Goal: Find specific page/section: Find specific page/section

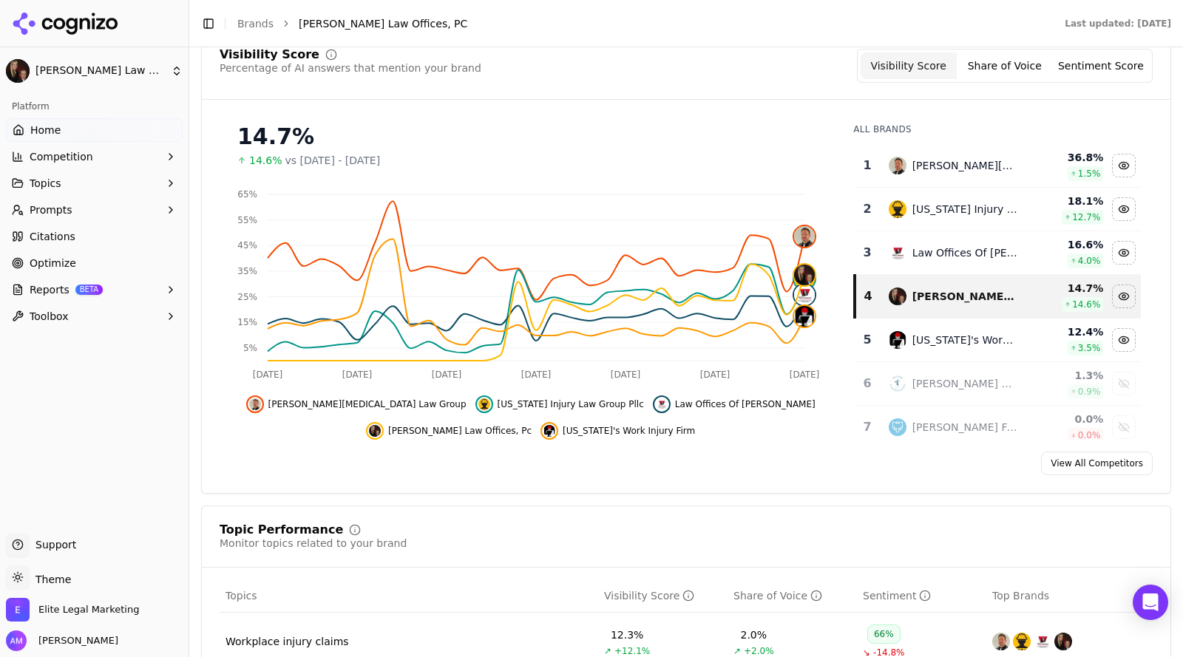
scroll to position [171, 0]
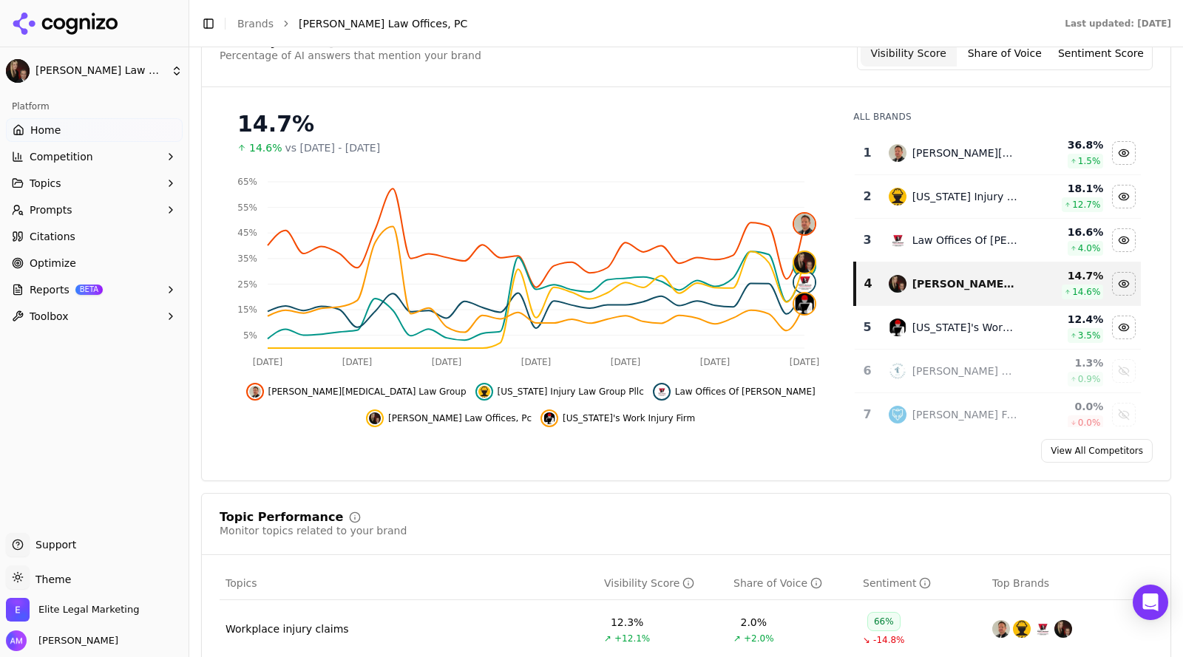
drag, startPoint x: 1179, startPoint y: 136, endPoint x: 1165, endPoint y: 166, distance: 33.4
click at [1165, 166] on html "[PERSON_NAME] Law Offices, PC Platform Home Competition Topics Prompts Citation…" at bounding box center [591, 328] width 1183 height 657
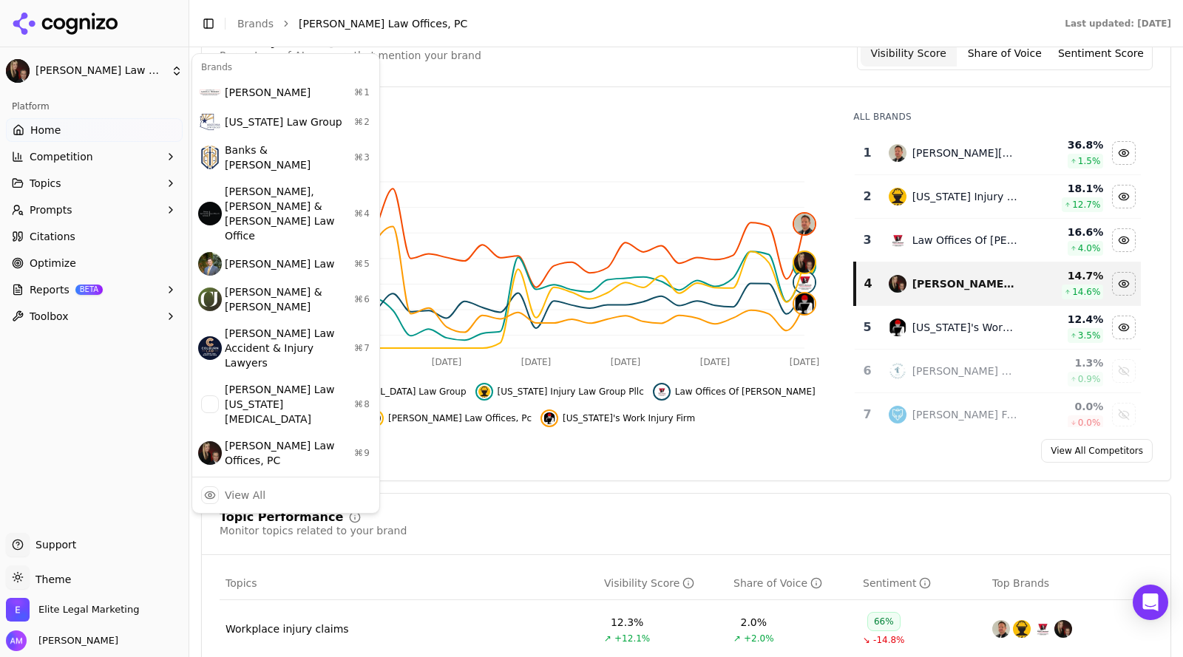
click at [1168, 109] on html "[PERSON_NAME] Law Offices, PC Platform Home Competition Topics Prompts Citation…" at bounding box center [591, 328] width 1183 height 657
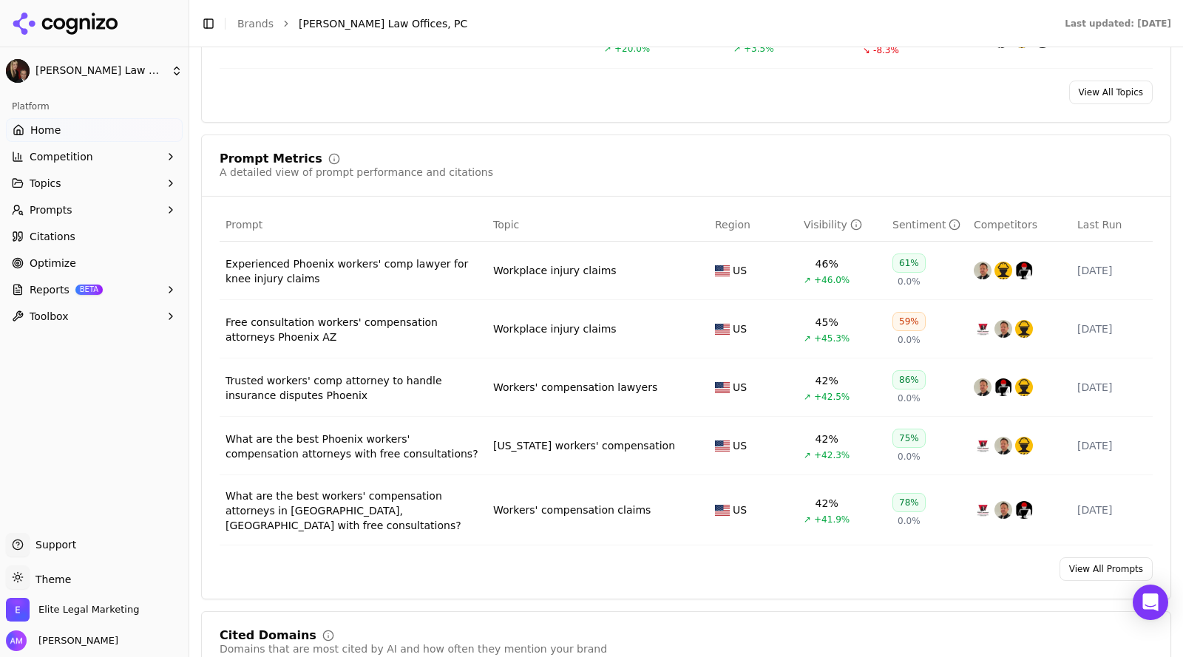
scroll to position [1001, 0]
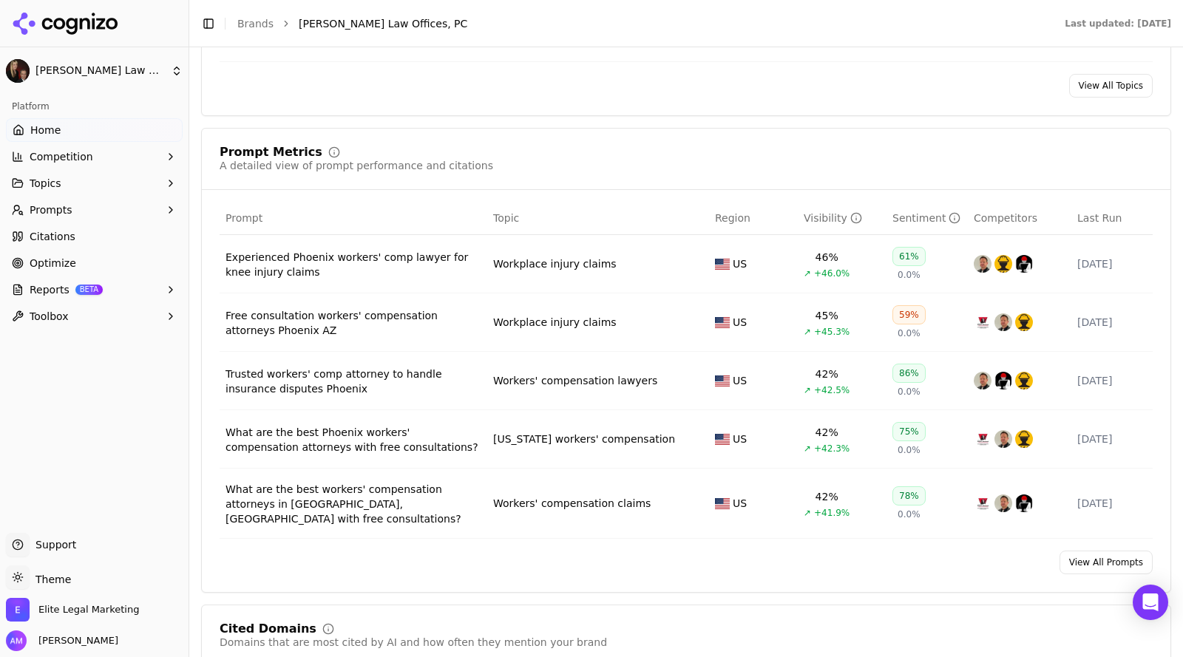
drag, startPoint x: 1182, startPoint y: 200, endPoint x: 1163, endPoint y: 270, distance: 72.1
click at [1163, 270] on html "[PERSON_NAME] Law Offices, PC Platform Home Competition Topics Prompts Citation…" at bounding box center [591, 328] width 1183 height 657
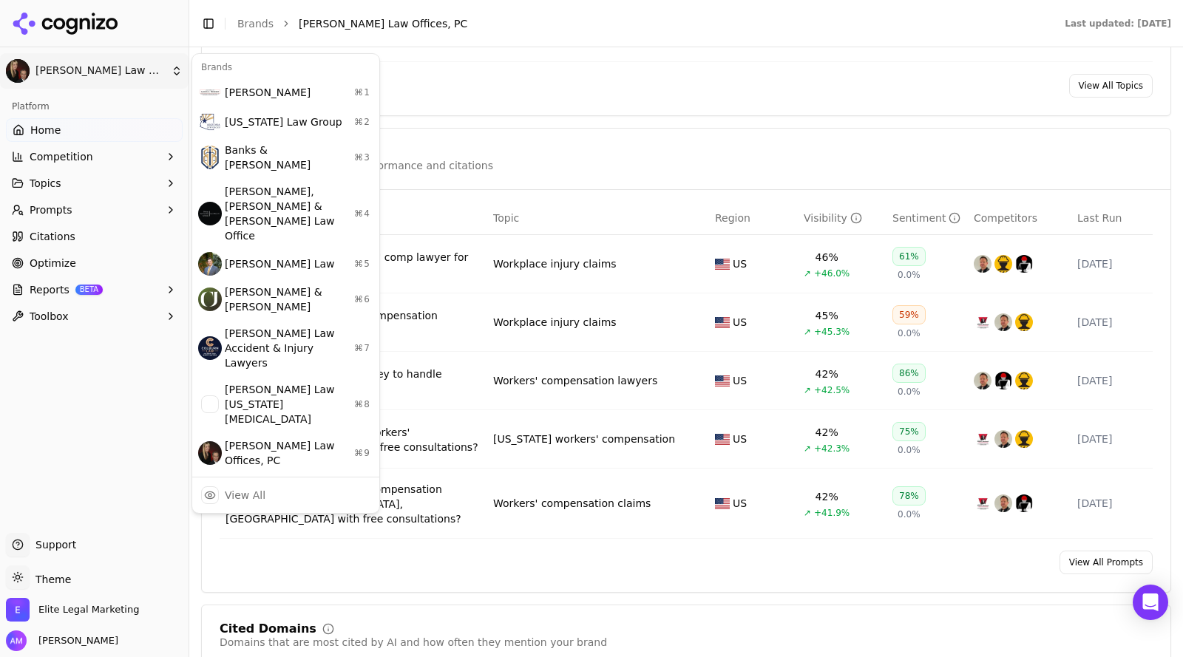
click at [515, 146] on html "[PERSON_NAME] Law Offices, PC Platform Home Competition Topics Prompts Citation…" at bounding box center [591, 328] width 1183 height 657
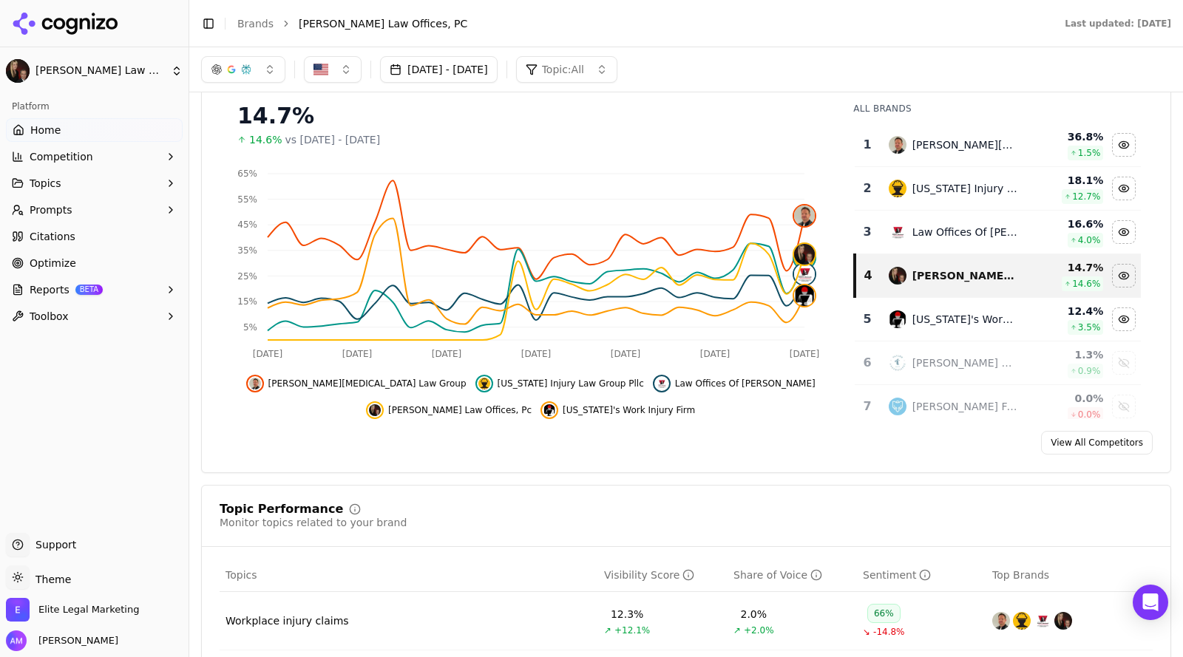
scroll to position [169, 0]
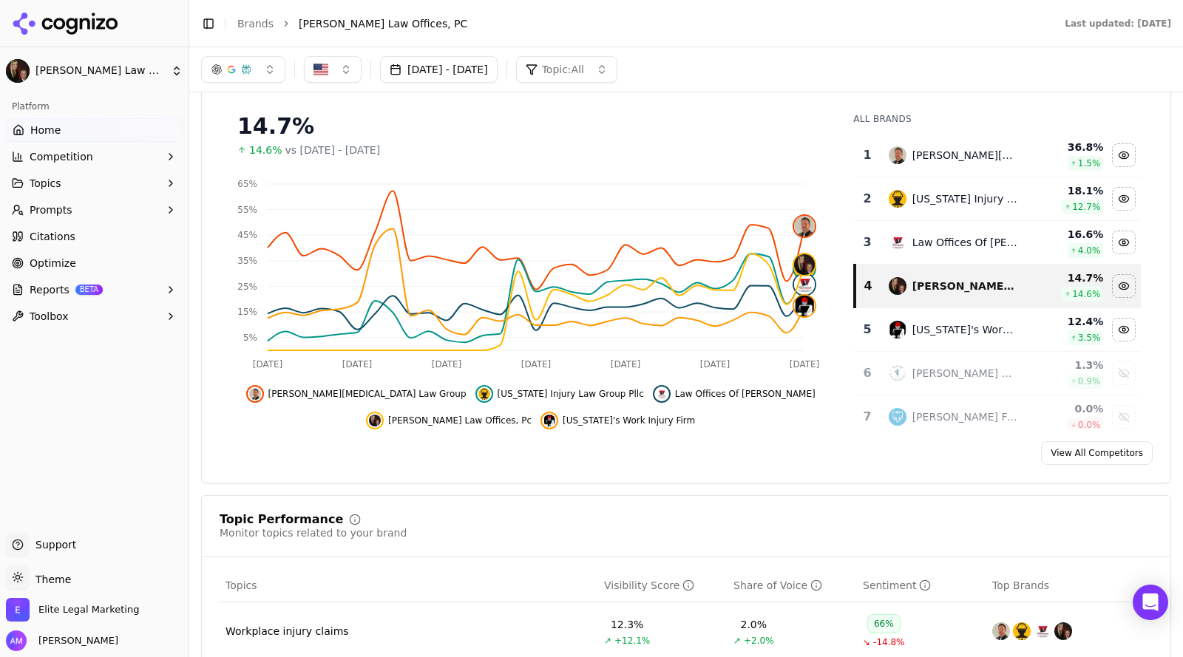
click at [175, 49] on div "[PERSON_NAME] Law Offices, PC" at bounding box center [94, 44] width 189 height 89
click at [175, 69] on html "[PERSON_NAME] Law Offices, PC Platform Home Competition Topics Prompts Citation…" at bounding box center [591, 328] width 1183 height 657
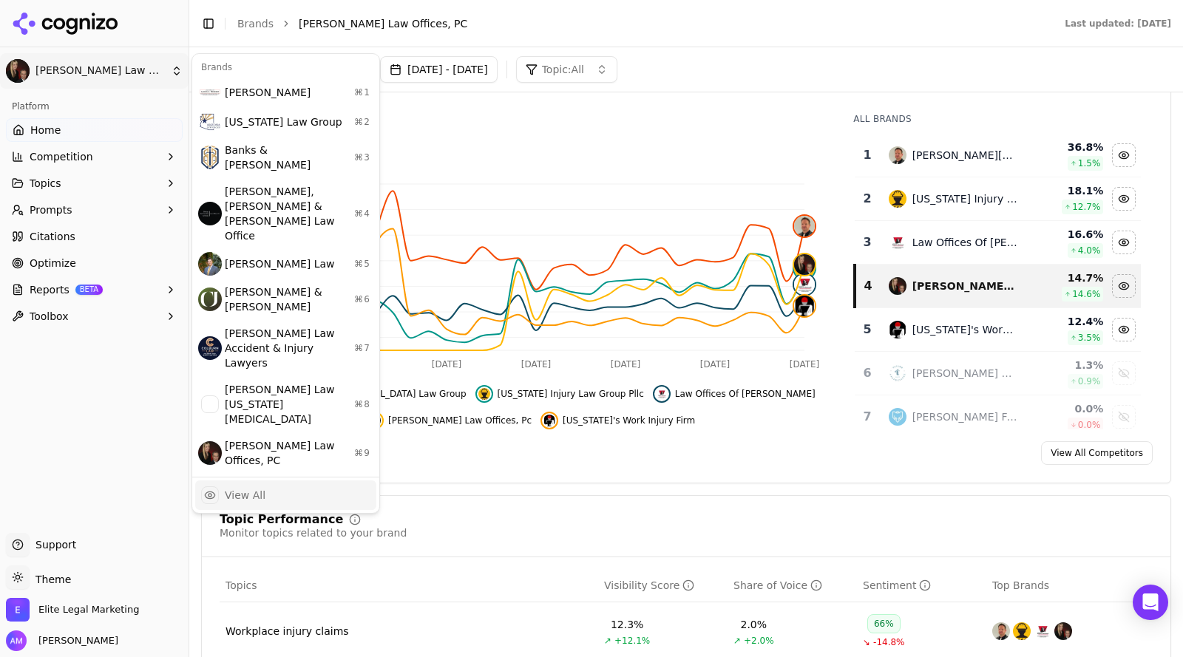
click at [253, 488] on div "View All" at bounding box center [245, 495] width 41 height 15
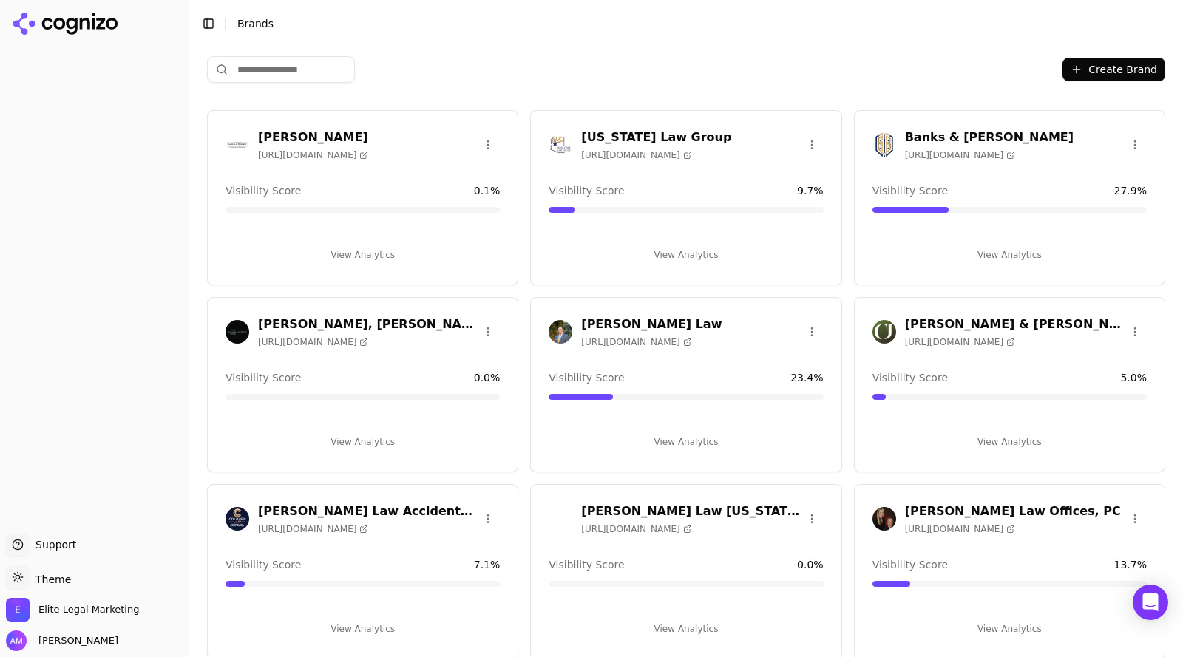
click at [916, 153] on span "[URL][DOMAIN_NAME]" at bounding box center [960, 155] width 110 height 12
click at [984, 243] on button "View Analytics" at bounding box center [1010, 255] width 274 height 24
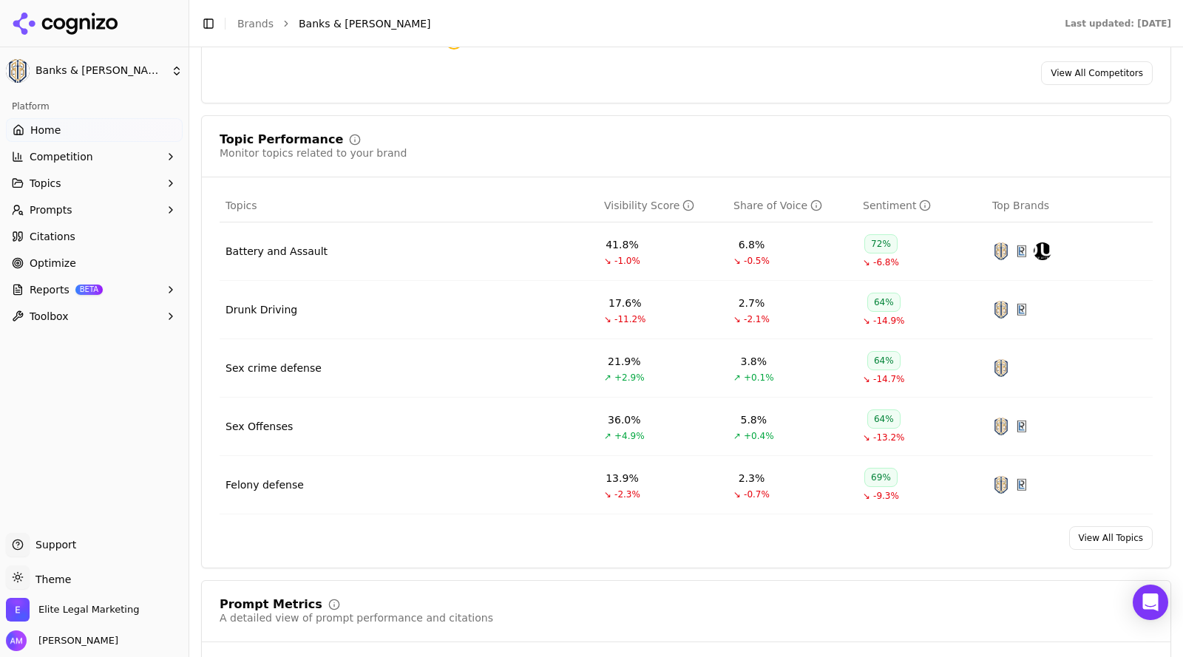
scroll to position [563, 0]
